Goal: Information Seeking & Learning: Check status

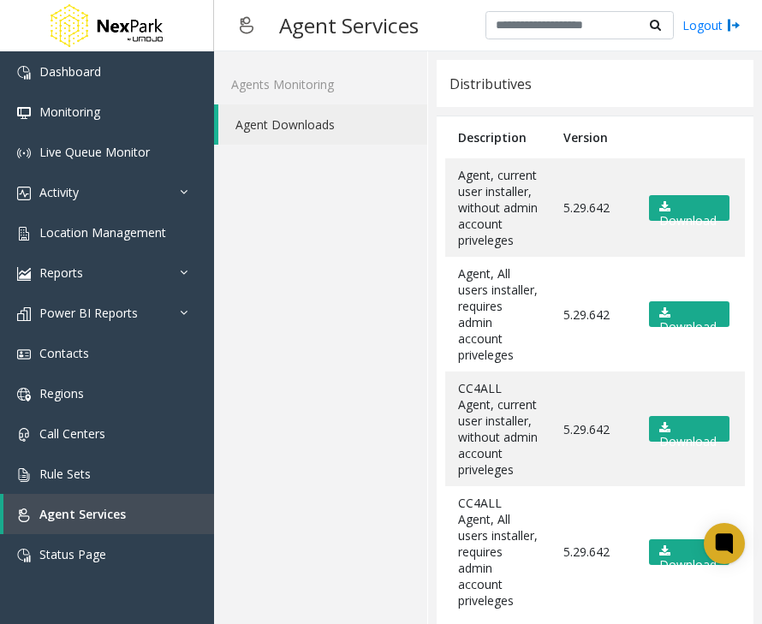
click at [427, 265] on div "Agents Monitoring Agent Downloads" at bounding box center [321, 374] width 214 height 647
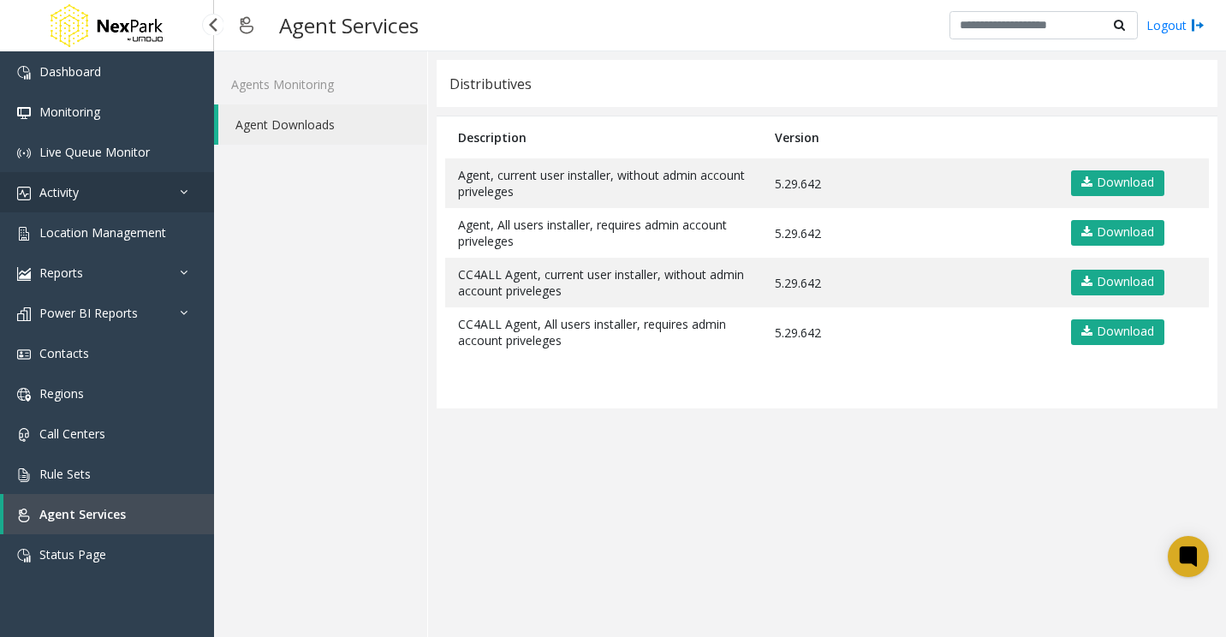
click at [161, 201] on link "Activity" at bounding box center [107, 192] width 214 height 40
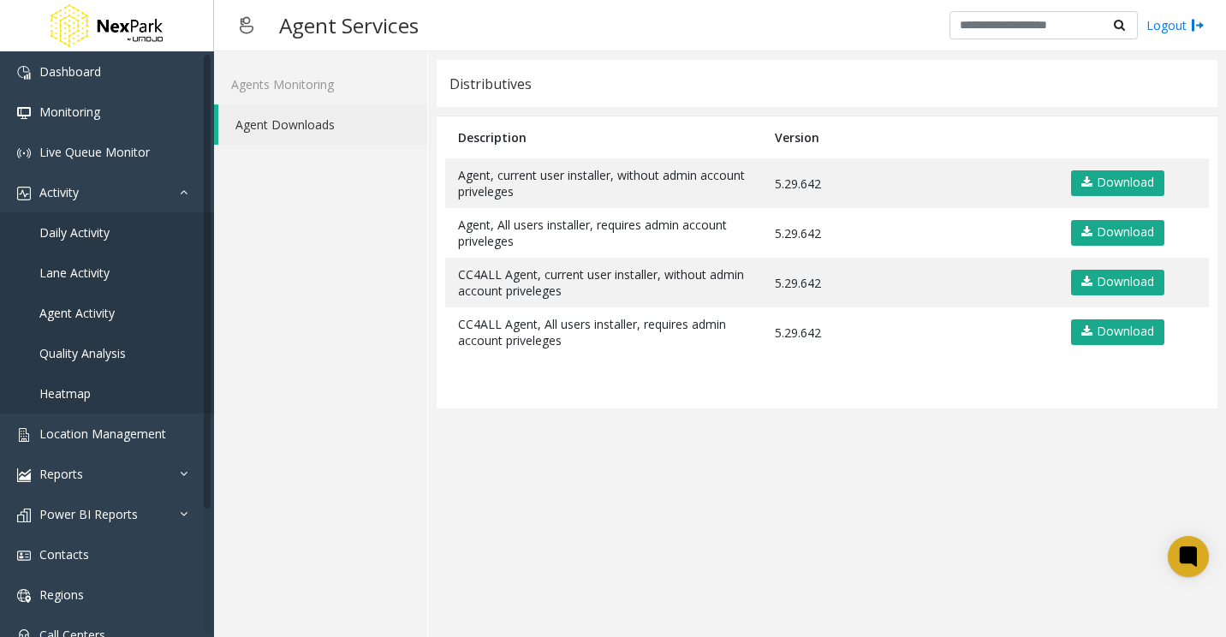
click at [327, 178] on div "Agents Monitoring Agent Downloads" at bounding box center [321, 344] width 214 height 586
click at [115, 236] on link "Daily Activity" at bounding box center [107, 232] width 214 height 40
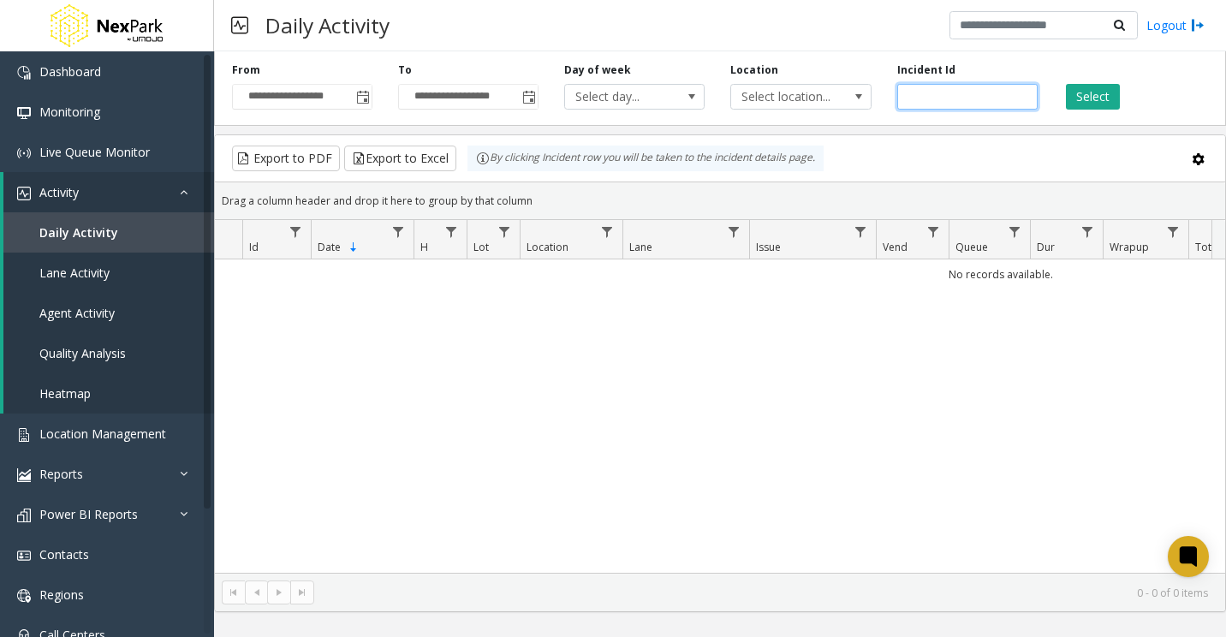
click at [761, 98] on input "number" at bounding box center [968, 97] width 140 height 26
paste input "*****"
type input "*****"
click at [761, 93] on button "Select" at bounding box center [1093, 97] width 54 height 26
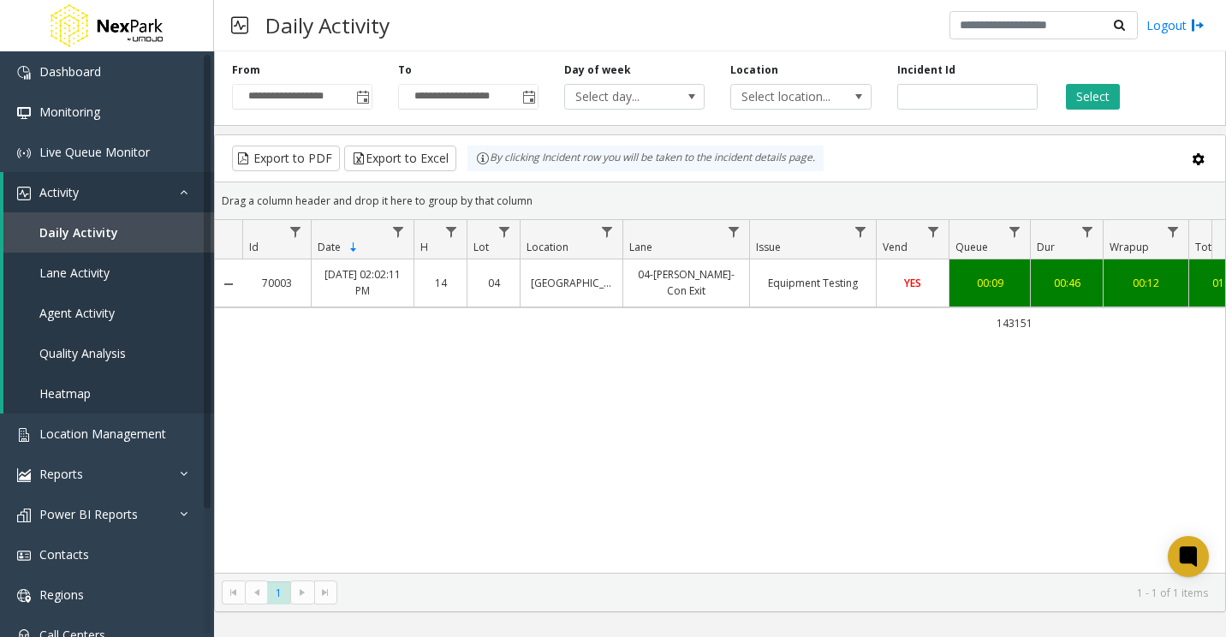
click at [331, 577] on kendo-pager "* 1 1 - 1 of 1 items" at bounding box center [720, 592] width 1011 height 39
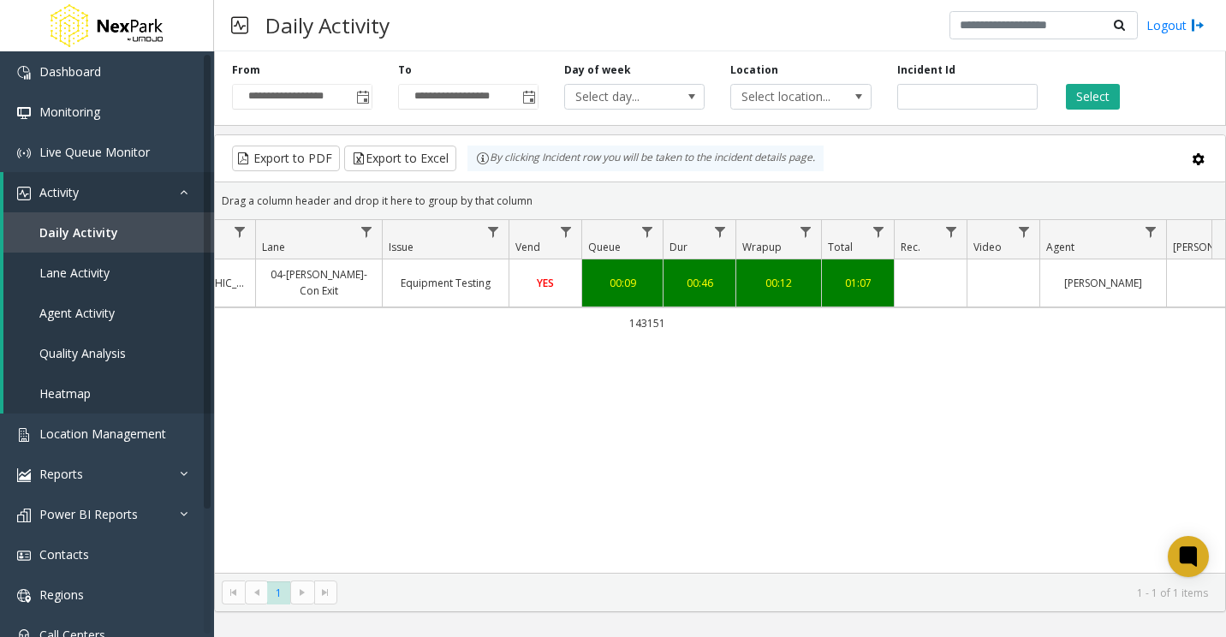
scroll to position [0, 574]
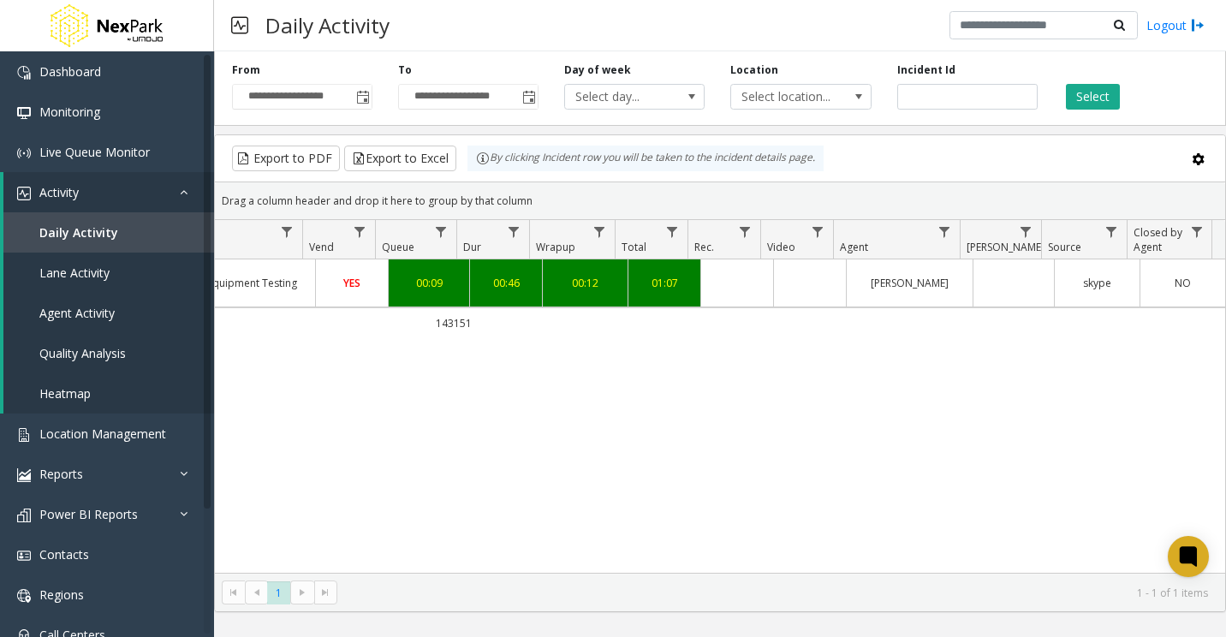
drag, startPoint x: 697, startPoint y: 262, endPoint x: 722, endPoint y: 283, distance: 32.8
click at [722, 283] on td "Data table" at bounding box center [737, 282] width 73 height 47
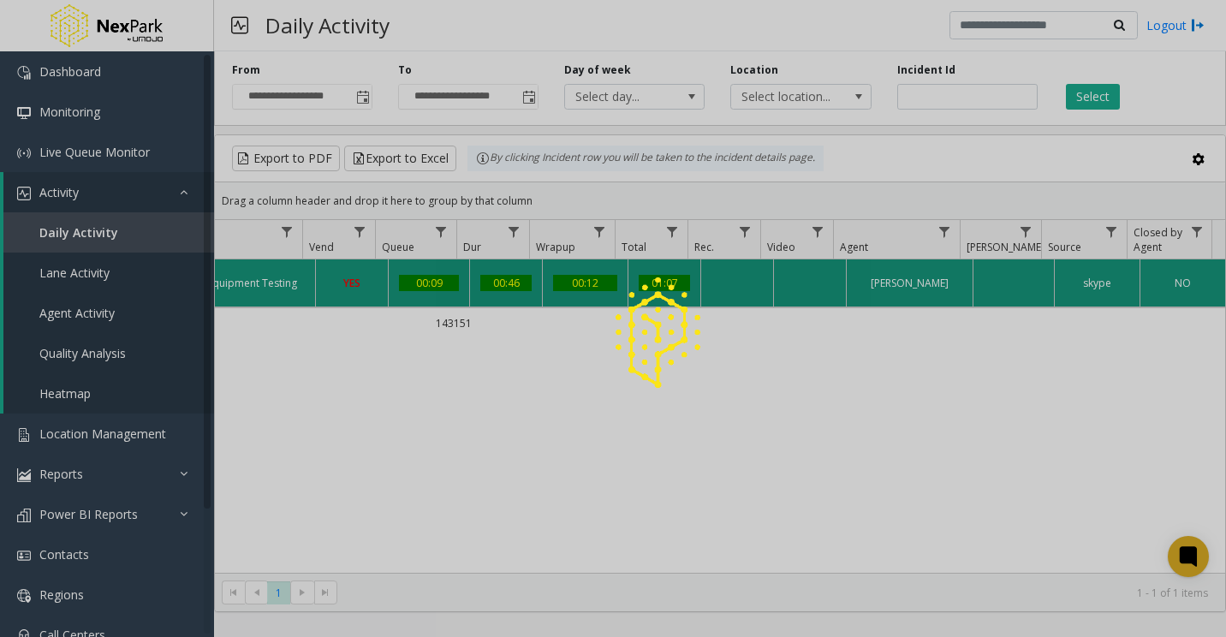
click at [651, 427] on div at bounding box center [613, 318] width 1226 height 637
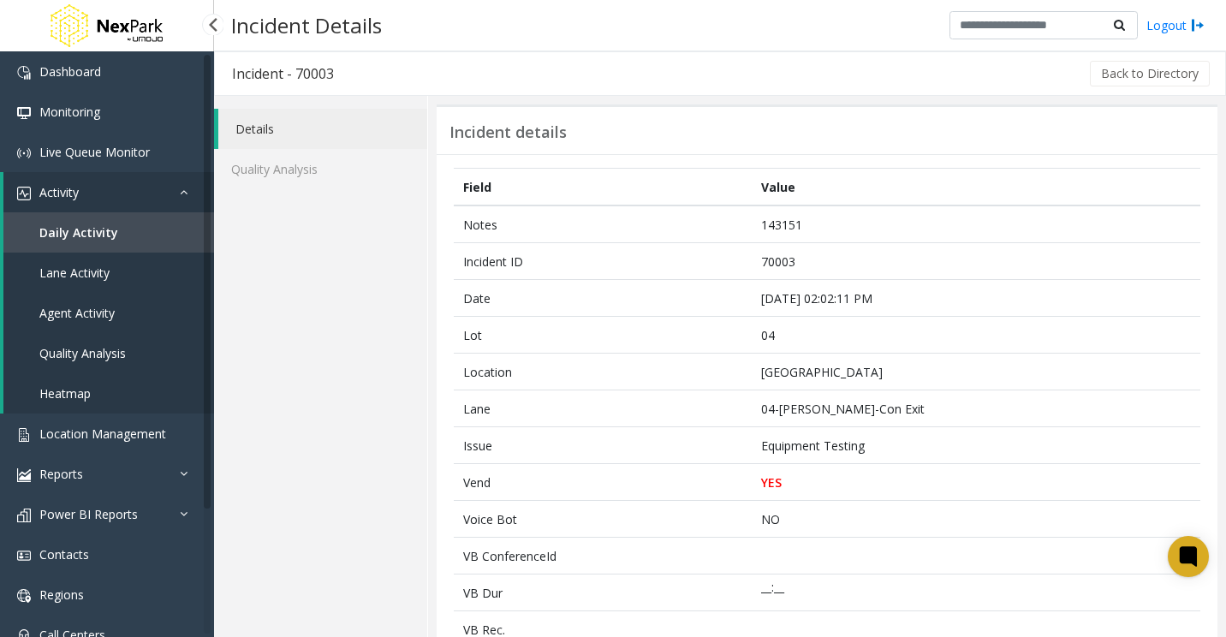
drag, startPoint x: 214, startPoint y: 29, endPoint x: 240, endPoint y: 33, distance: 25.9
click at [214, 29] on div at bounding box center [212, 24] width 22 height 22
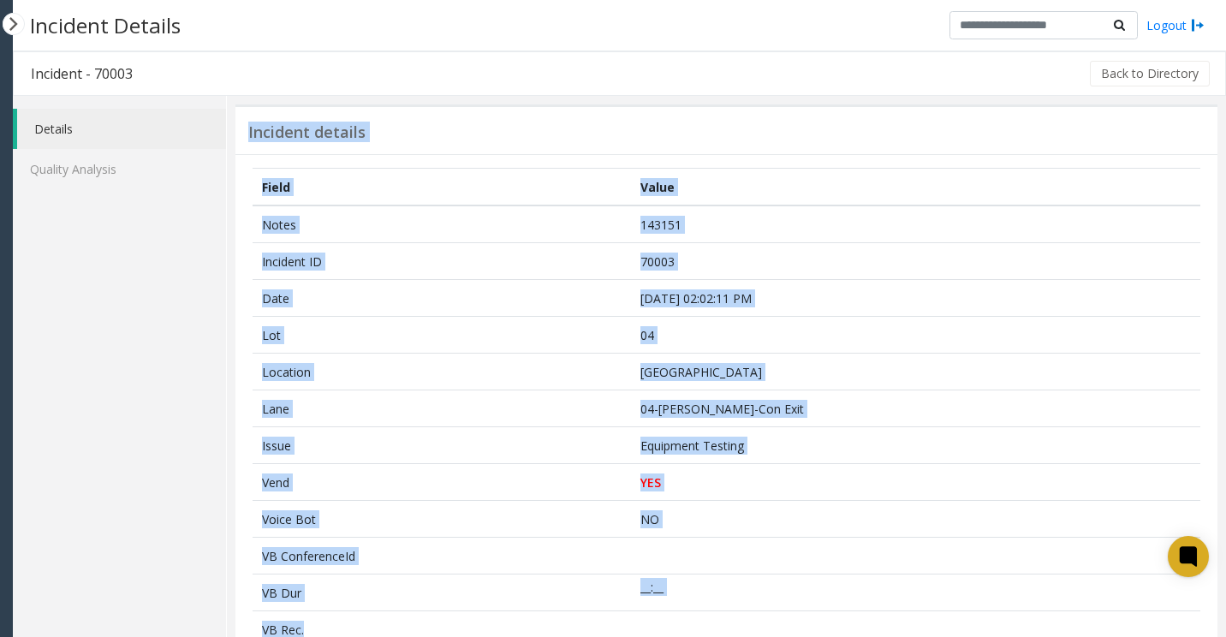
drag, startPoint x: 608, startPoint y: 636, endPoint x: 134, endPoint y: 385, distance: 536.7
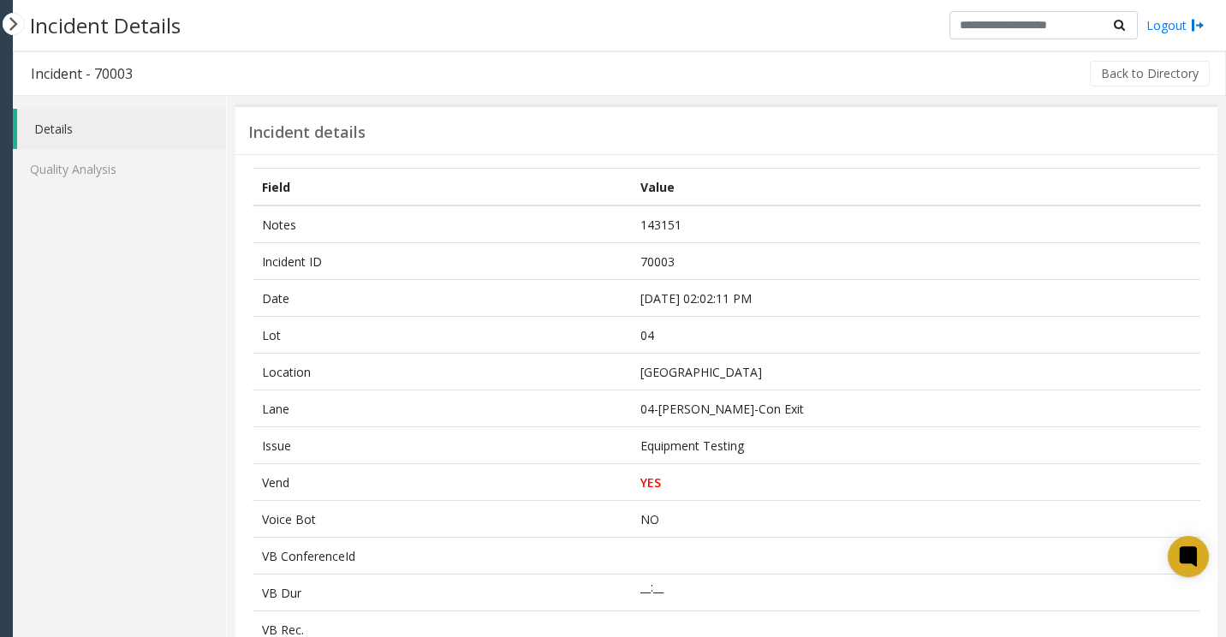
click at [357, 64] on div "Back to Directory" at bounding box center [681, 73] width 1063 height 43
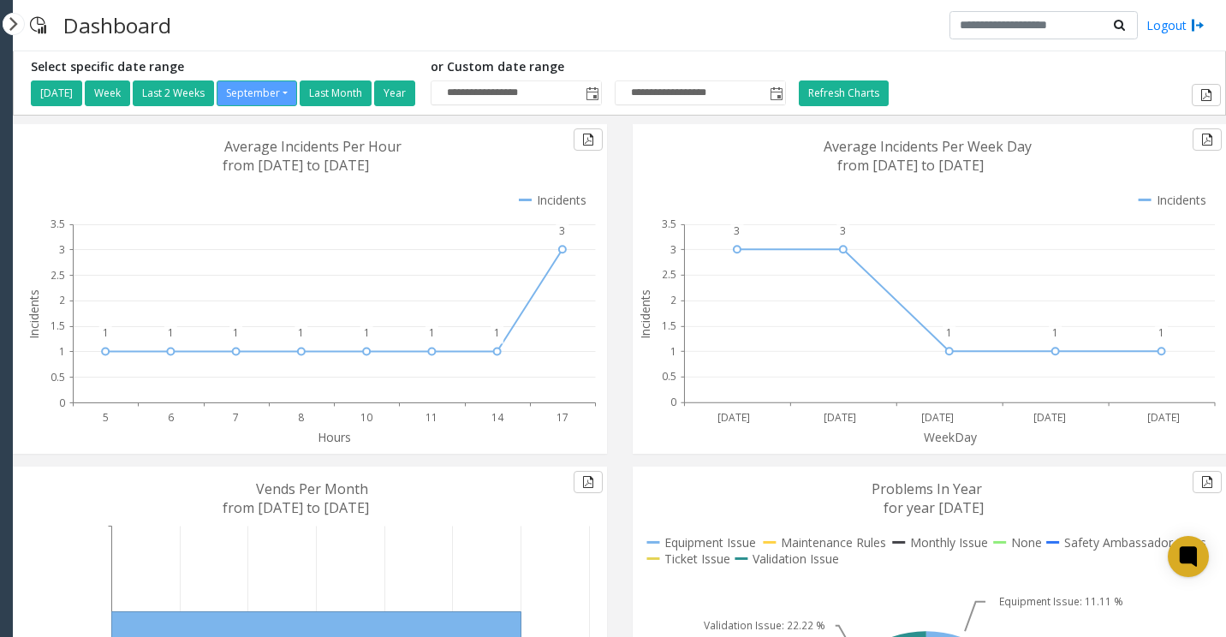
drag, startPoint x: 743, startPoint y: 45, endPoint x: 1226, endPoint y: 26, distance: 483.4
click at [749, 48] on div "Dashboard Logout" at bounding box center [620, 25] width 1214 height 51
